Goal: Information Seeking & Learning: Find specific page/section

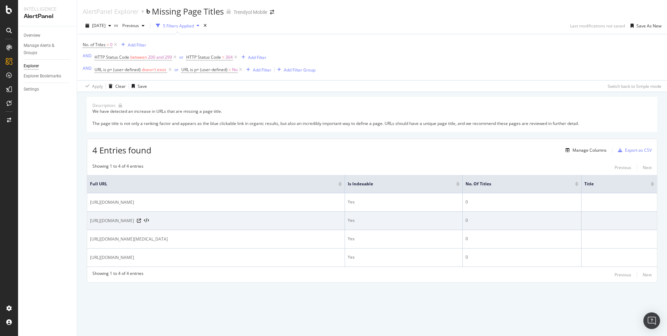
click at [134, 223] on span "[URL][DOMAIN_NAME]" at bounding box center [112, 220] width 44 height 7
copy div "[URL][DOMAIN_NAME]"
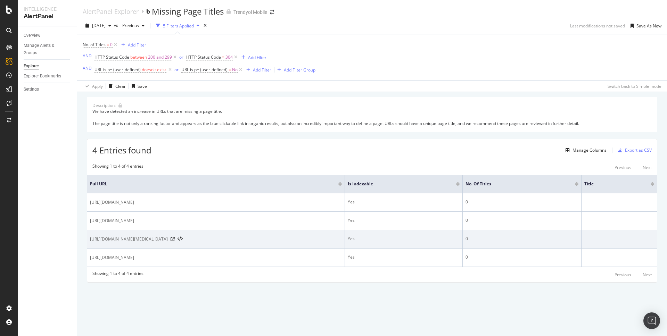
click at [168, 238] on span "[URL][DOMAIN_NAME][MEDICAL_DATA]" at bounding box center [129, 239] width 78 height 7
copy div "[URL][DOMAIN_NAME][MEDICAL_DATA]"
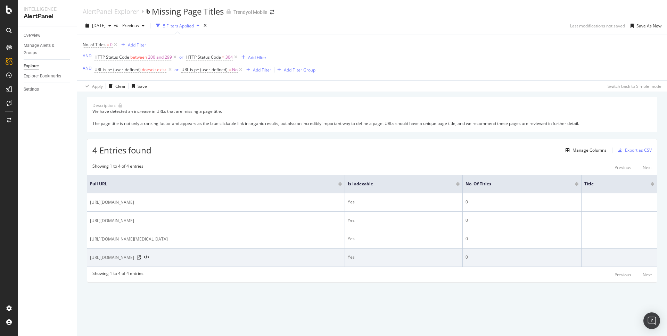
click at [134, 256] on span "[URL][DOMAIN_NAME]" at bounding box center [112, 257] width 44 height 7
copy div "[URL][DOMAIN_NAME]"
